Goal: Task Accomplishment & Management: Use online tool/utility

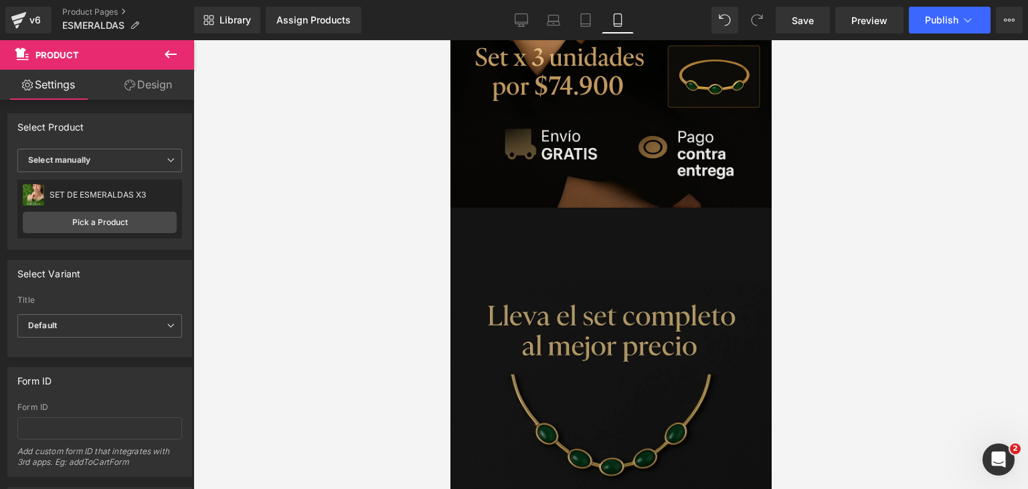
scroll to position [340, 0]
click at [174, 54] on icon at bounding box center [171, 54] width 12 height 8
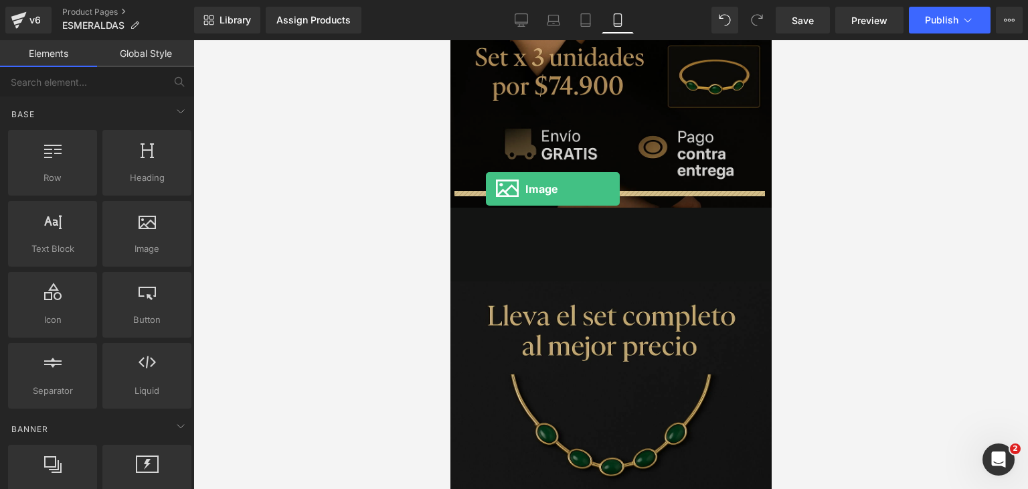
drag, startPoint x: 597, startPoint y: 279, endPoint x: 484, endPoint y: 189, distance: 144.8
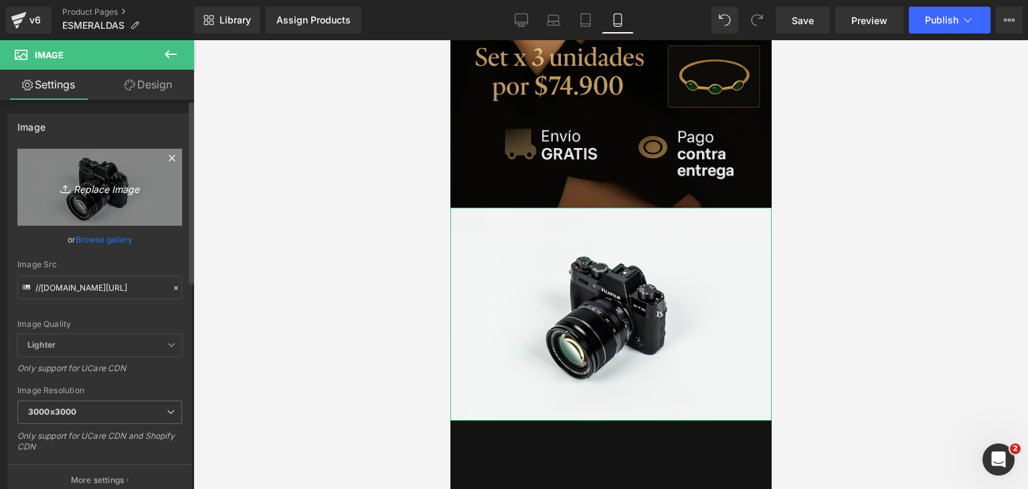
click at [139, 187] on icon "Replace Image" at bounding box center [99, 187] width 107 height 17
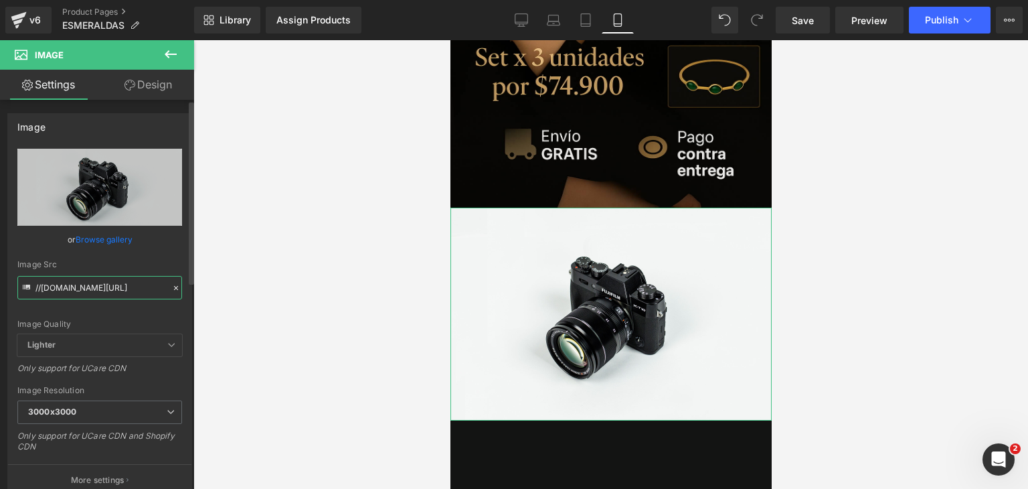
click at [139, 276] on input "//[DOMAIN_NAME][URL]" at bounding box center [99, 287] width 165 height 23
paste input "[URL][DOMAIN_NAME]"
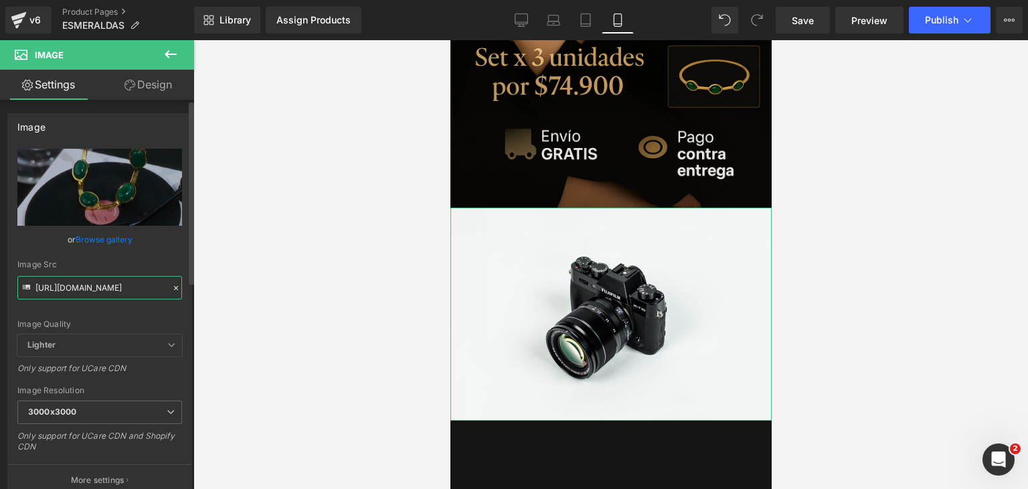
type input "[URL][DOMAIN_NAME]"
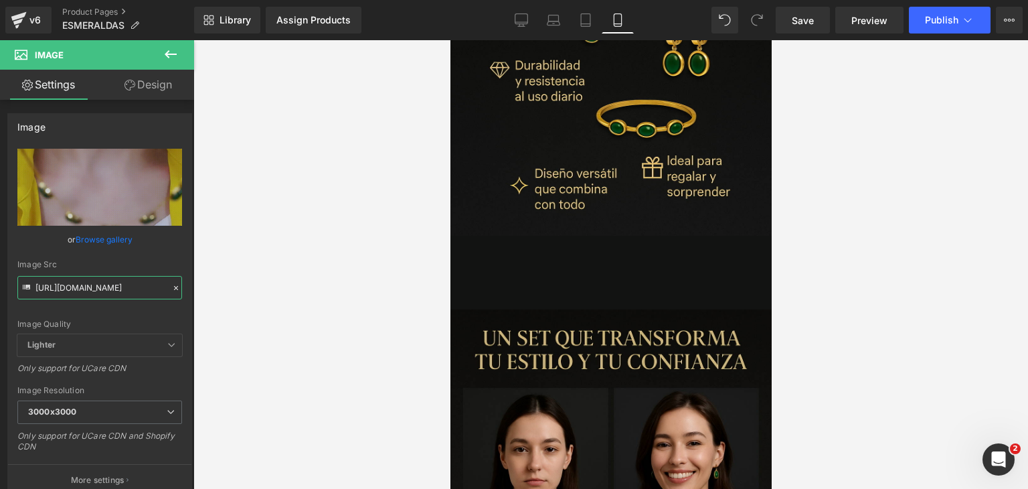
scroll to position [2903, 0]
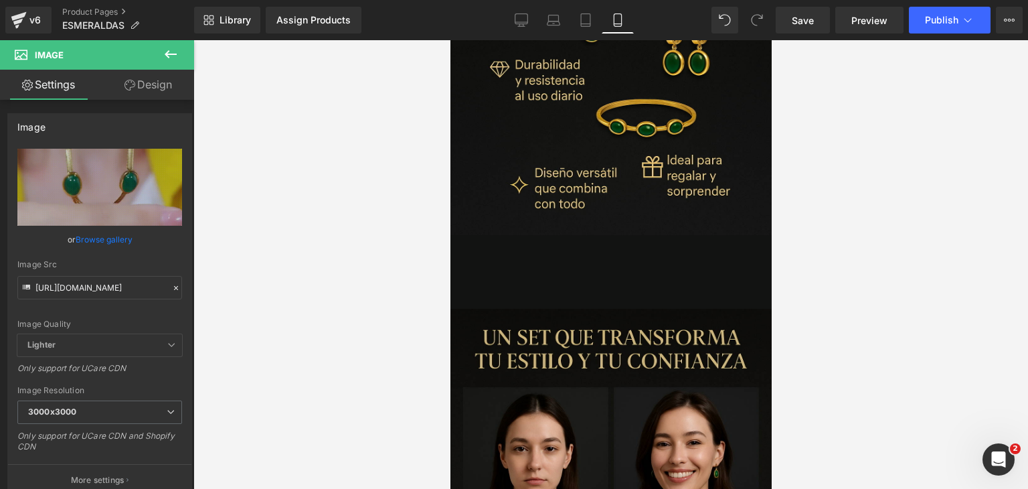
click at [173, 55] on icon at bounding box center [171, 54] width 16 height 16
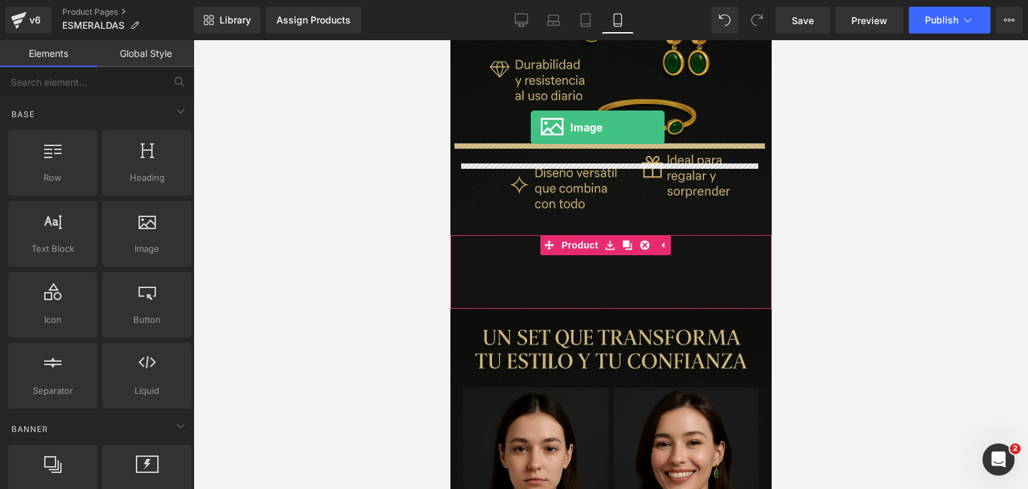
drag, startPoint x: 596, startPoint y: 261, endPoint x: 531, endPoint y: 128, distance: 148.5
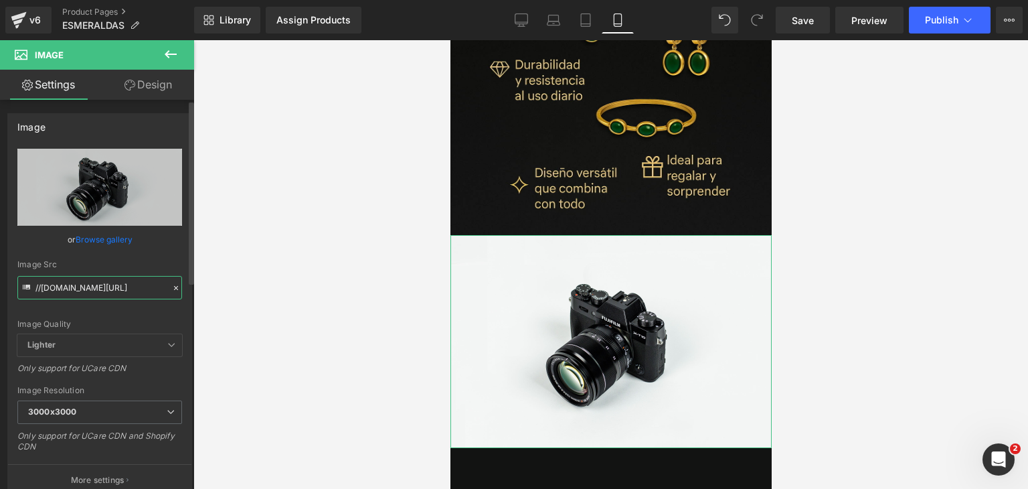
click at [144, 290] on input "//[DOMAIN_NAME][URL]" at bounding box center [99, 287] width 165 height 23
paste input "[URL][DOMAIN_NAME]"
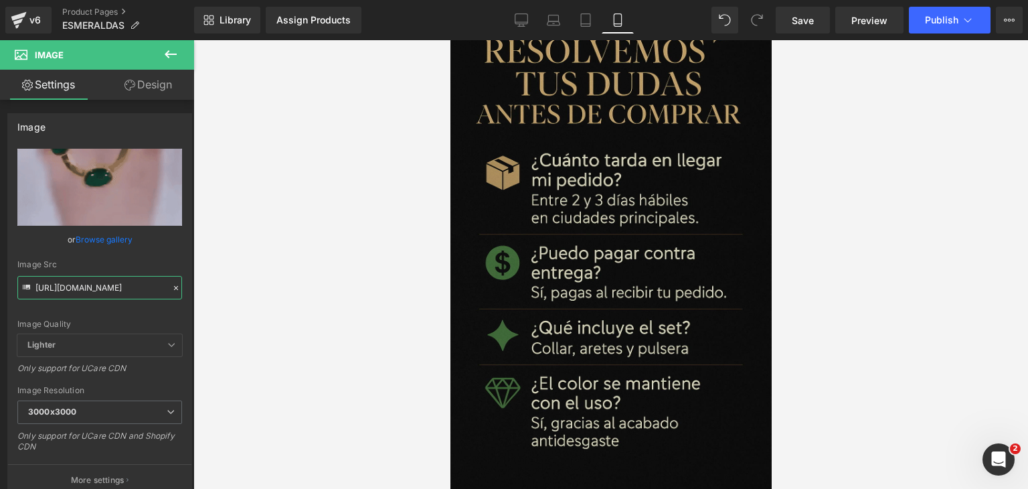
scroll to position [4530, 0]
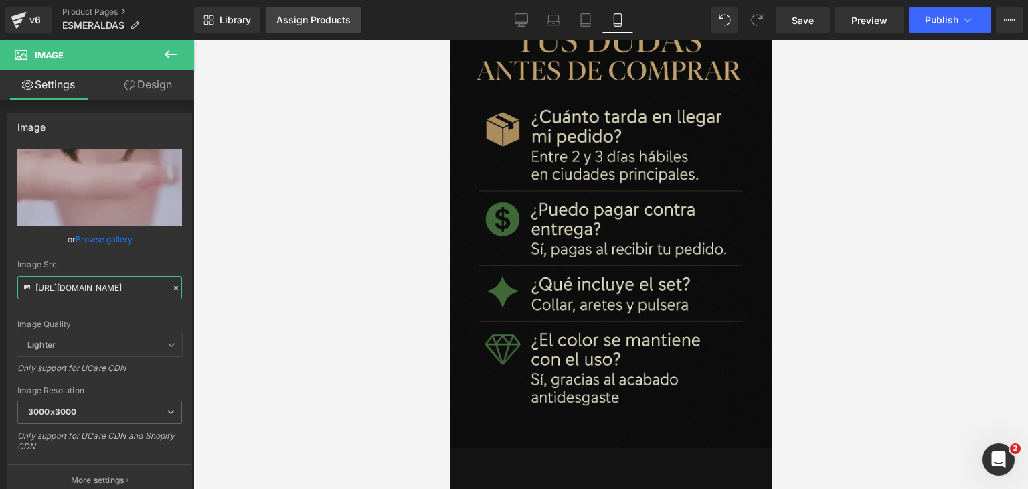
type input "[URL][DOMAIN_NAME]"
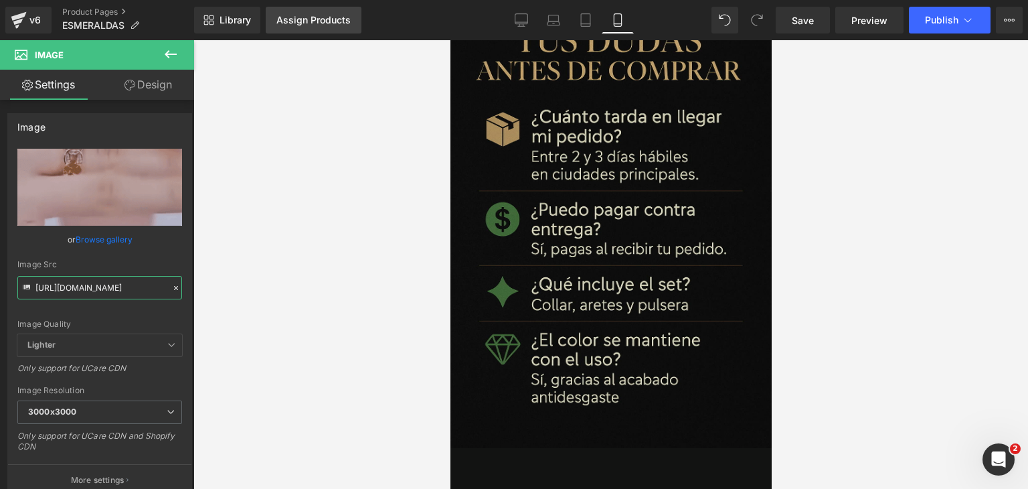
scroll to position [0, 0]
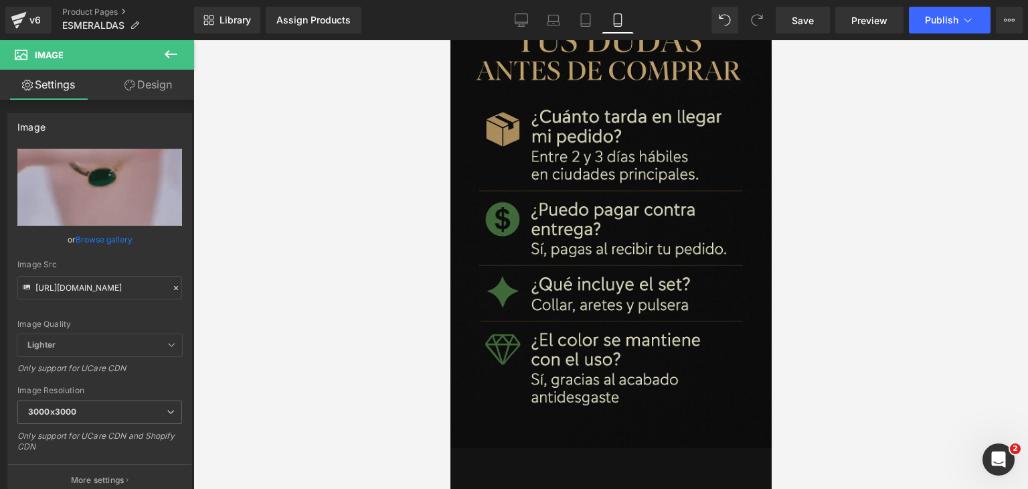
click at [169, 54] on icon at bounding box center [171, 54] width 12 height 8
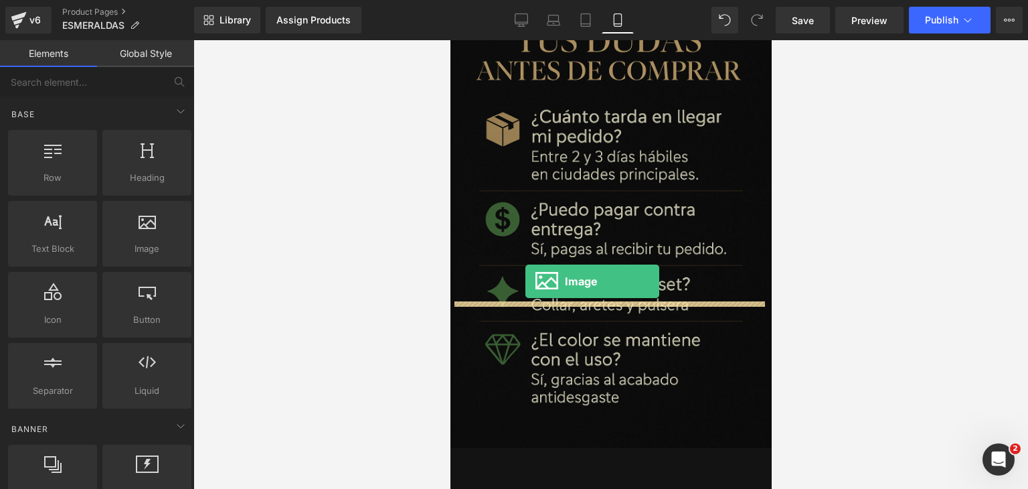
drag, startPoint x: 610, startPoint y: 268, endPoint x: 525, endPoint y: 280, distance: 86.6
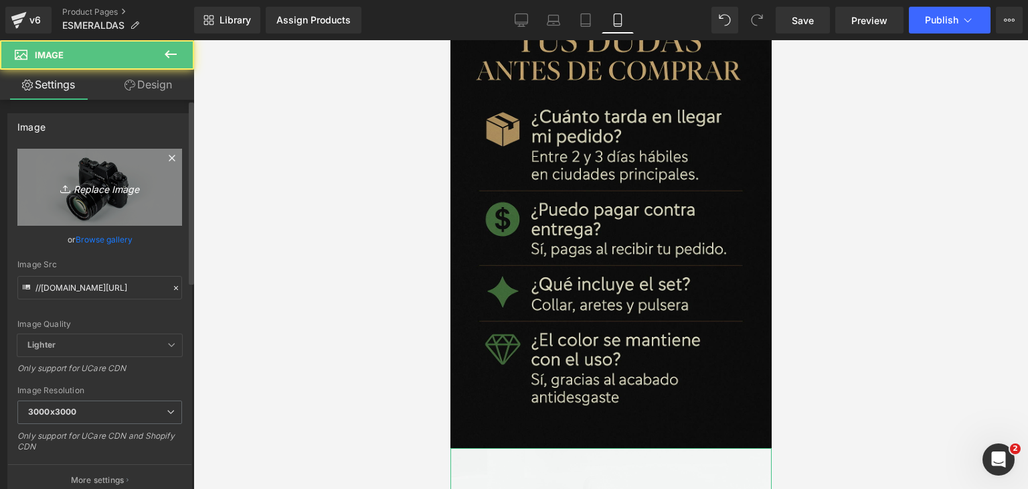
click at [83, 193] on icon "Replace Image" at bounding box center [99, 187] width 107 height 17
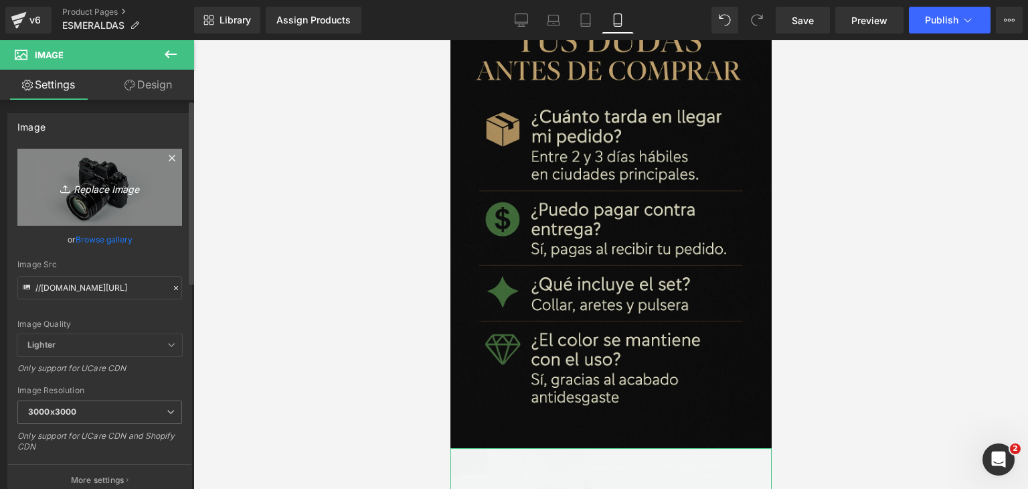
type input "C:\fakepath\ChatGPT Image [DATE], 09_39_17 a.m..png"
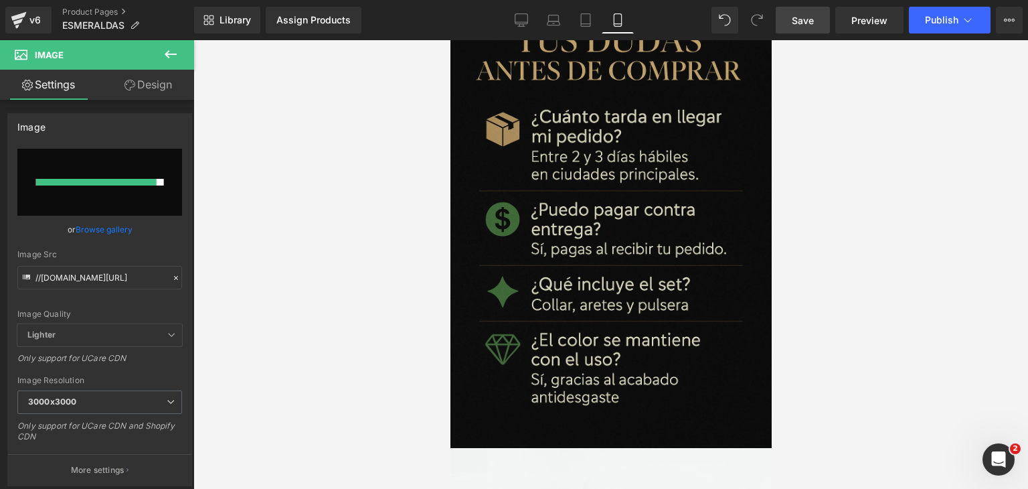
type input "[URL][DOMAIN_NAME][DATE]"
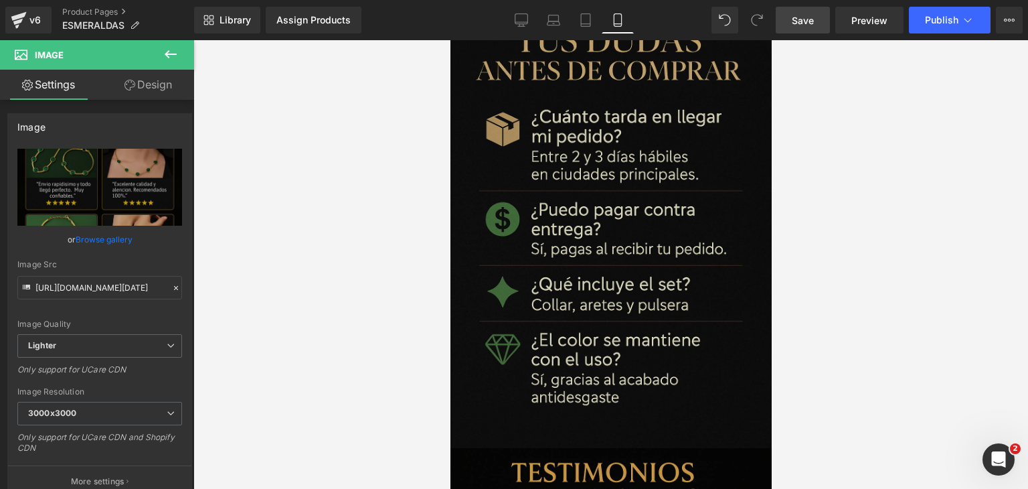
click at [809, 20] on span "Save" at bounding box center [803, 20] width 22 height 14
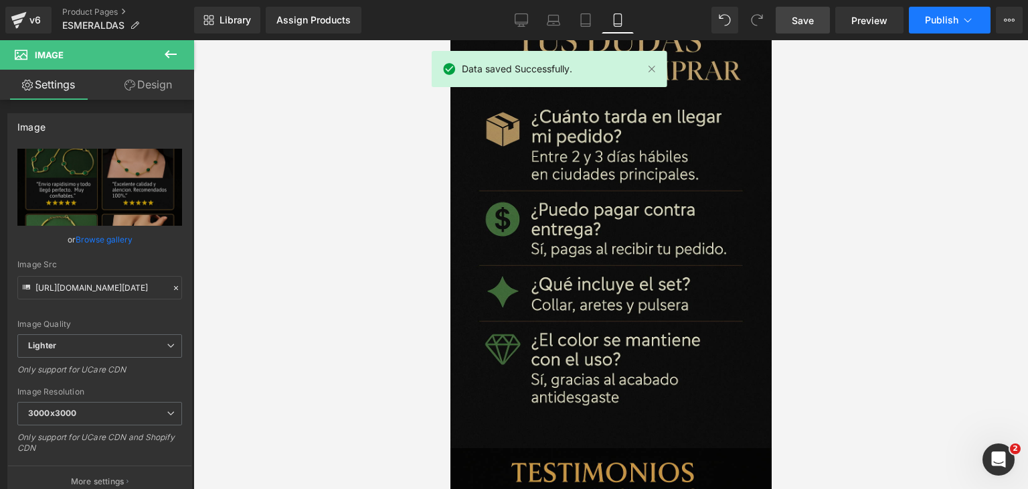
click at [936, 16] on span "Publish" at bounding box center [941, 20] width 33 height 11
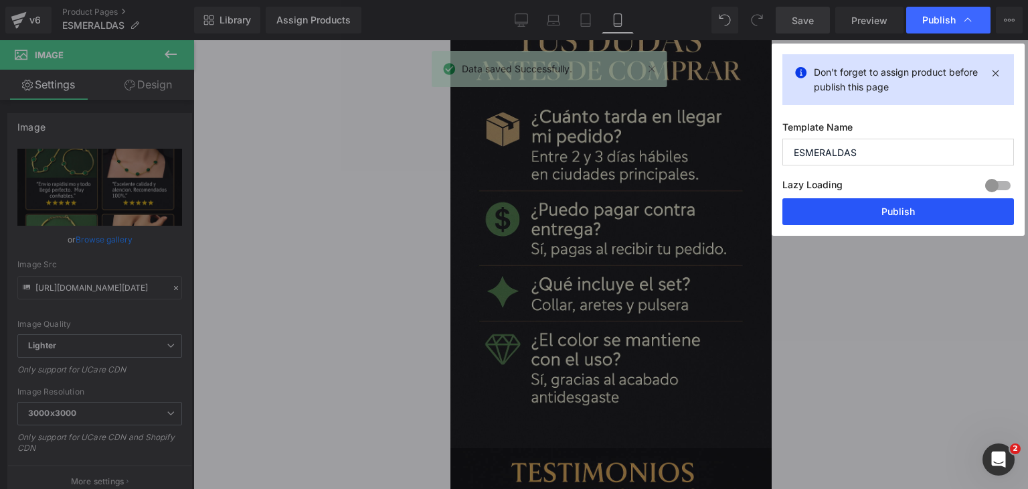
click at [870, 205] on button "Publish" at bounding box center [899, 211] width 232 height 27
